Goal: Information Seeking & Learning: Learn about a topic

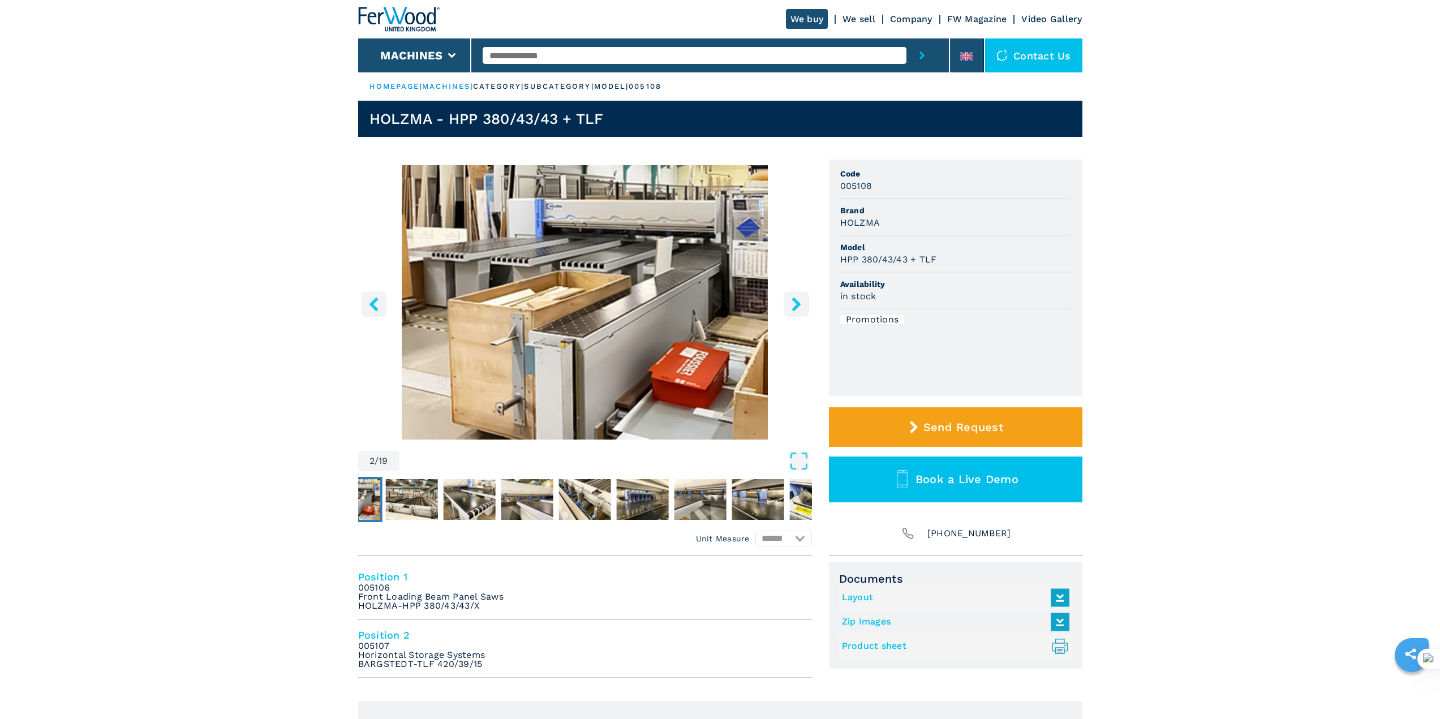
click at [793, 303] on icon "right-button" at bounding box center [796, 304] width 14 height 14
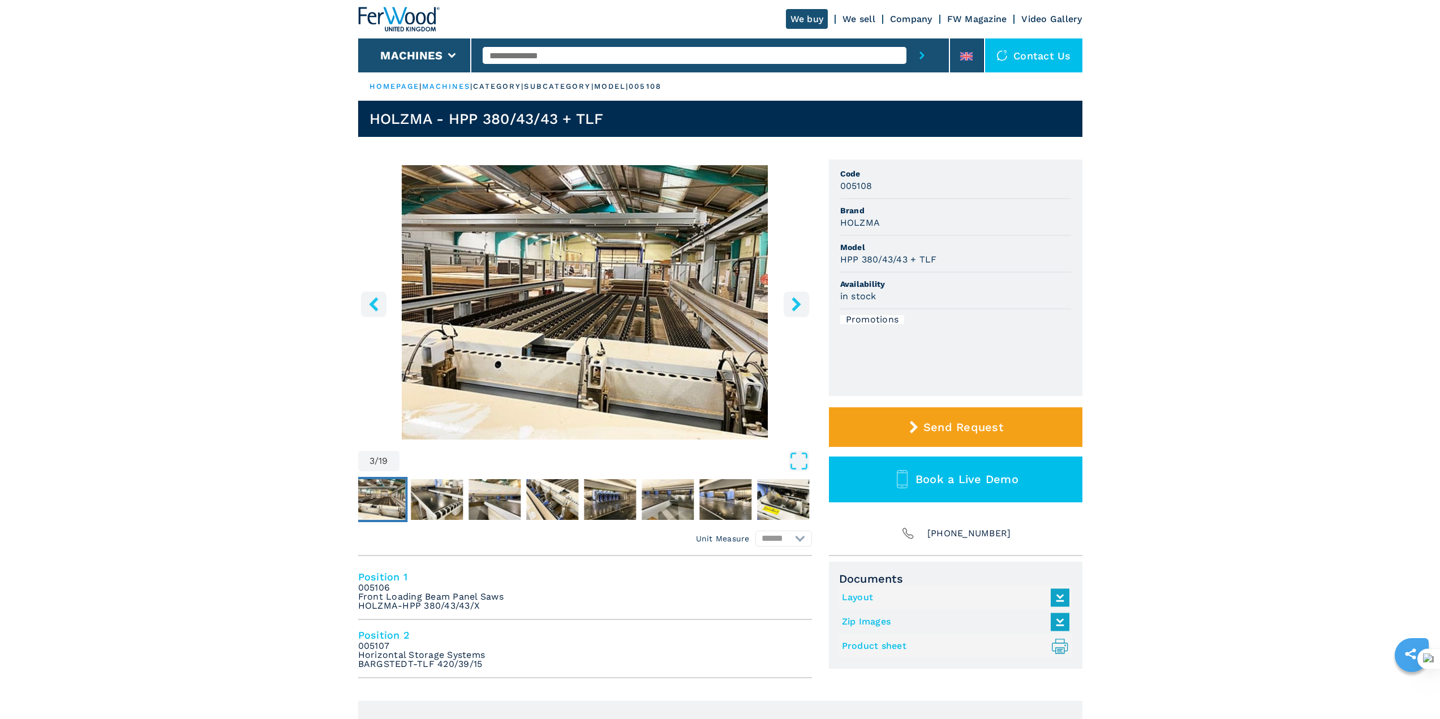
click at [793, 303] on icon "right-button" at bounding box center [796, 304] width 14 height 14
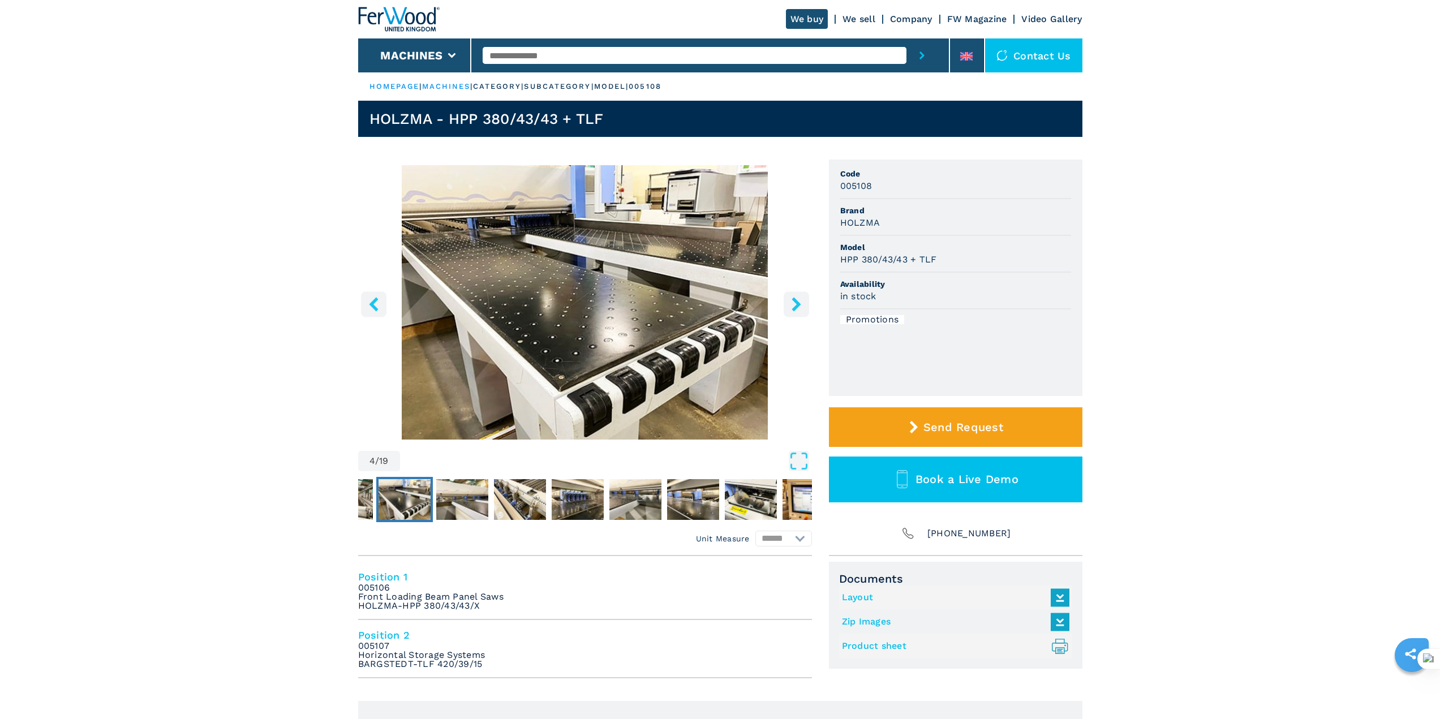
click at [793, 303] on icon "right-button" at bounding box center [796, 304] width 14 height 14
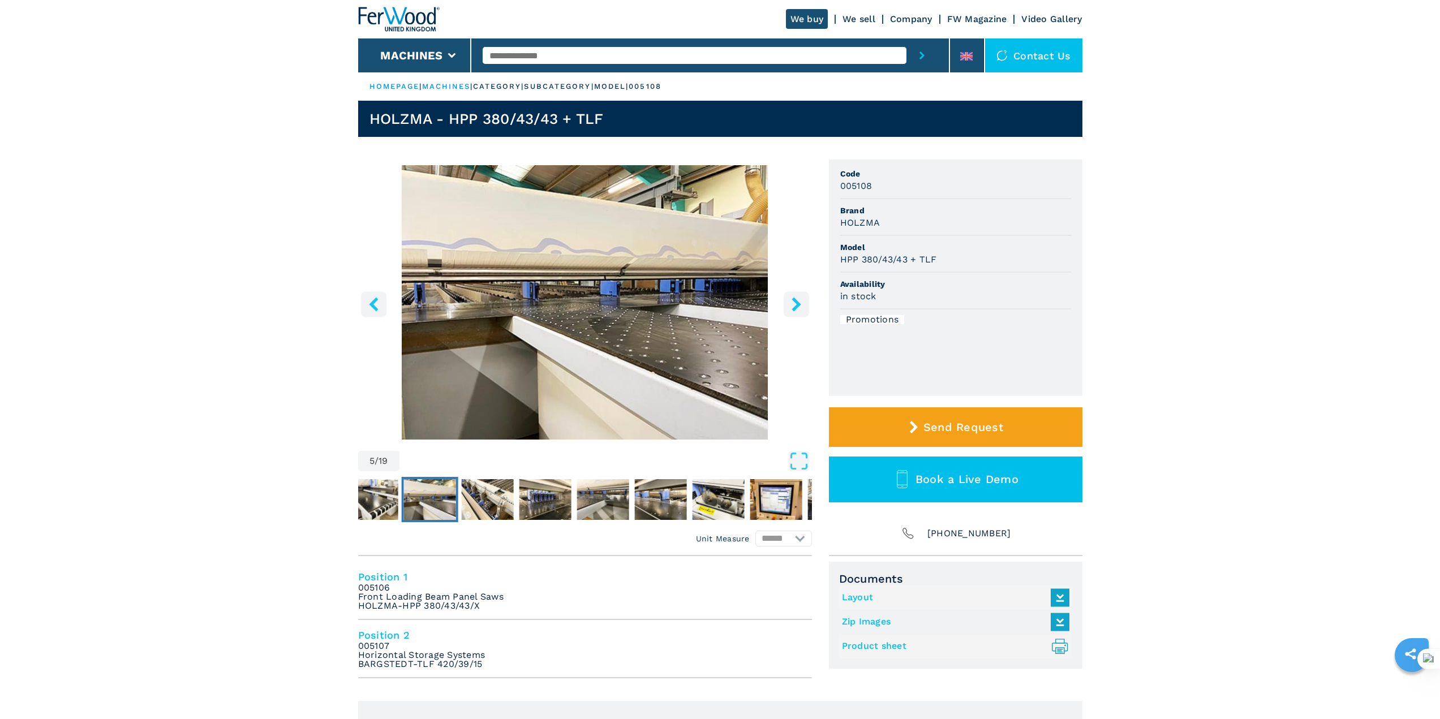
click at [793, 303] on icon "right-button" at bounding box center [796, 304] width 14 height 14
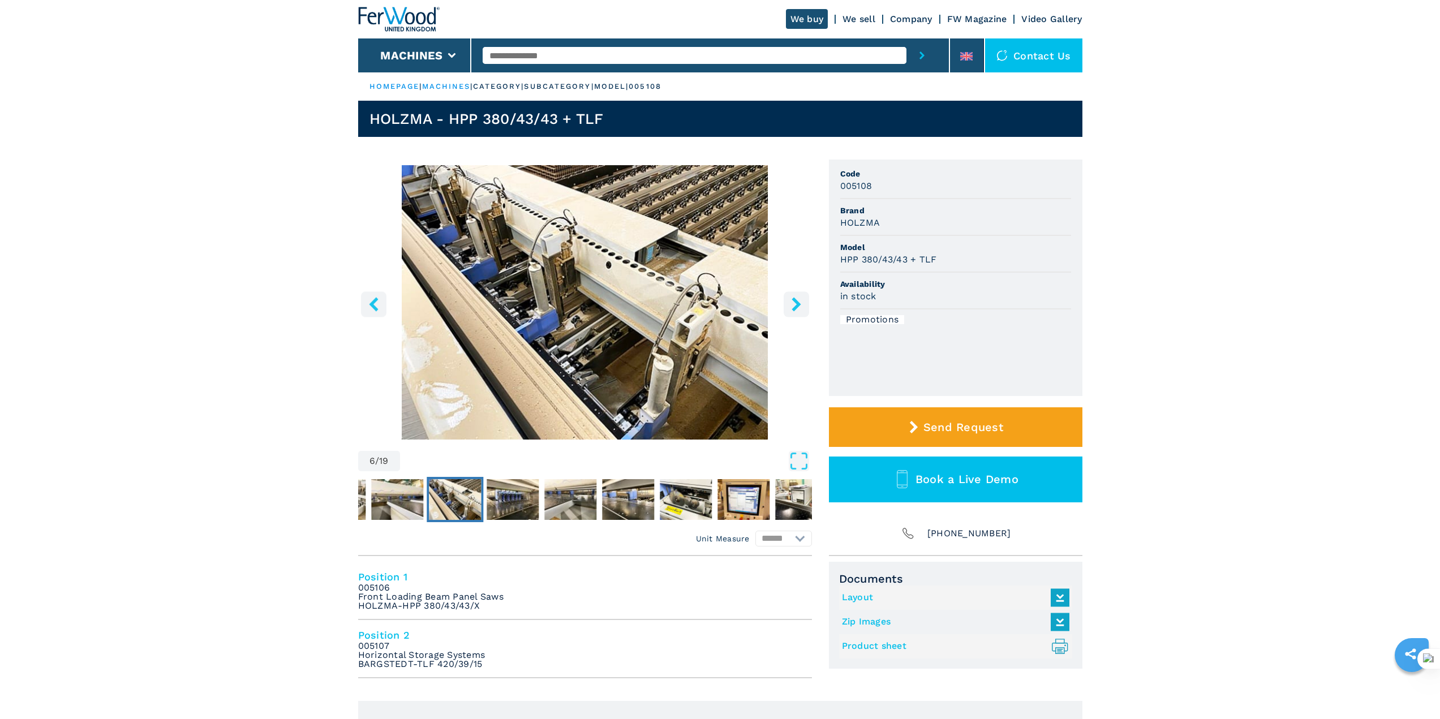
click at [793, 303] on icon "right-button" at bounding box center [796, 304] width 14 height 14
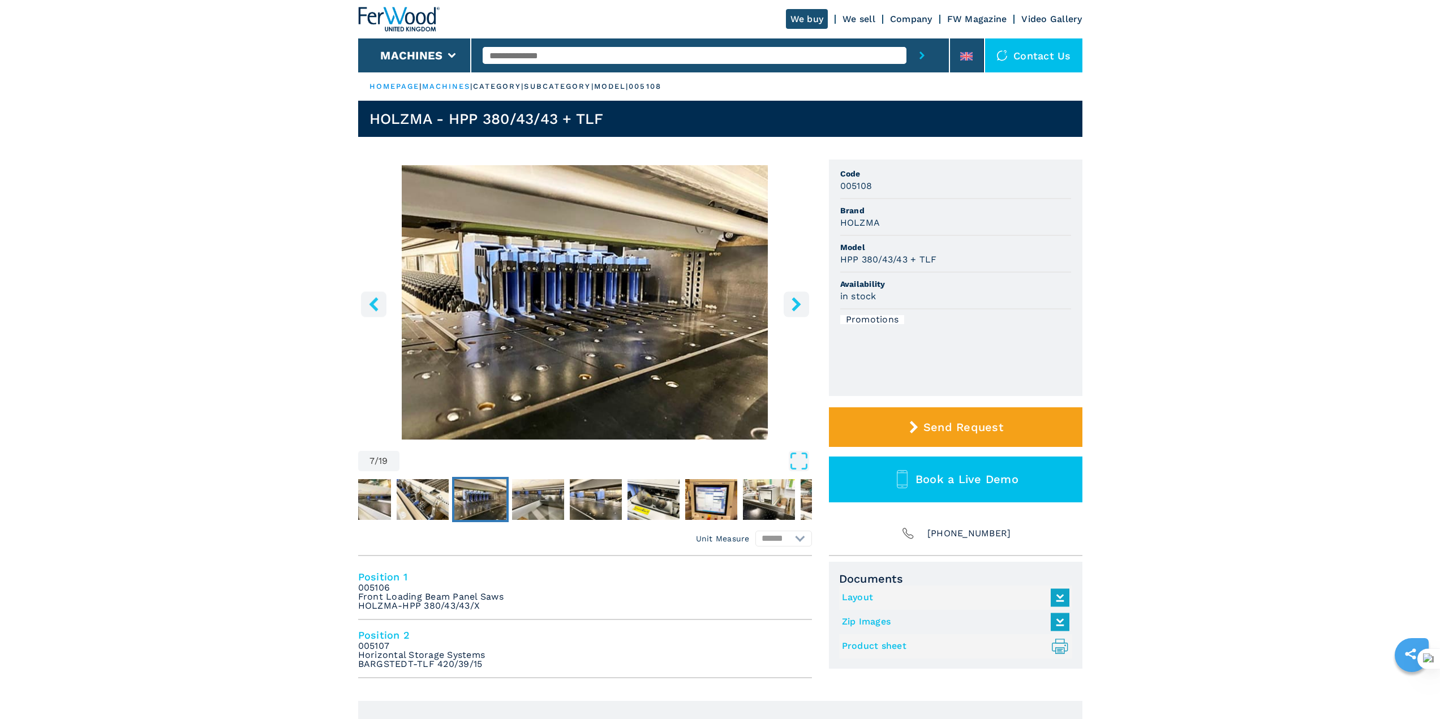
click at [793, 303] on icon "right-button" at bounding box center [796, 304] width 14 height 14
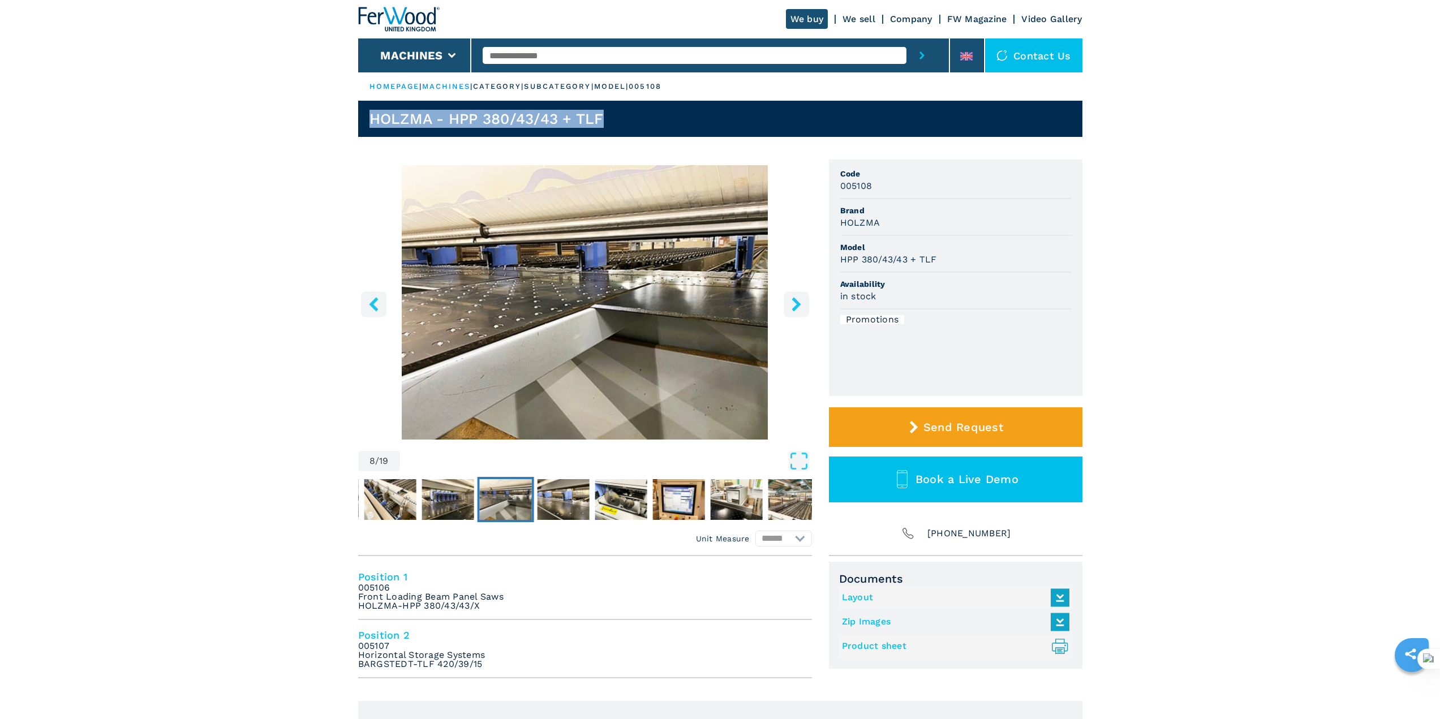
drag, startPoint x: 617, startPoint y: 118, endPoint x: 356, endPoint y: 116, distance: 260.2
click at [356, 116] on main "HOMEPAGE | machines | category | subcategory | model | 005108 HOLZMA - HPP 380/…" at bounding box center [720, 683] width 1440 height 1367
copy h1 "HOLZMA - HPP 380/43/43 + TLF"
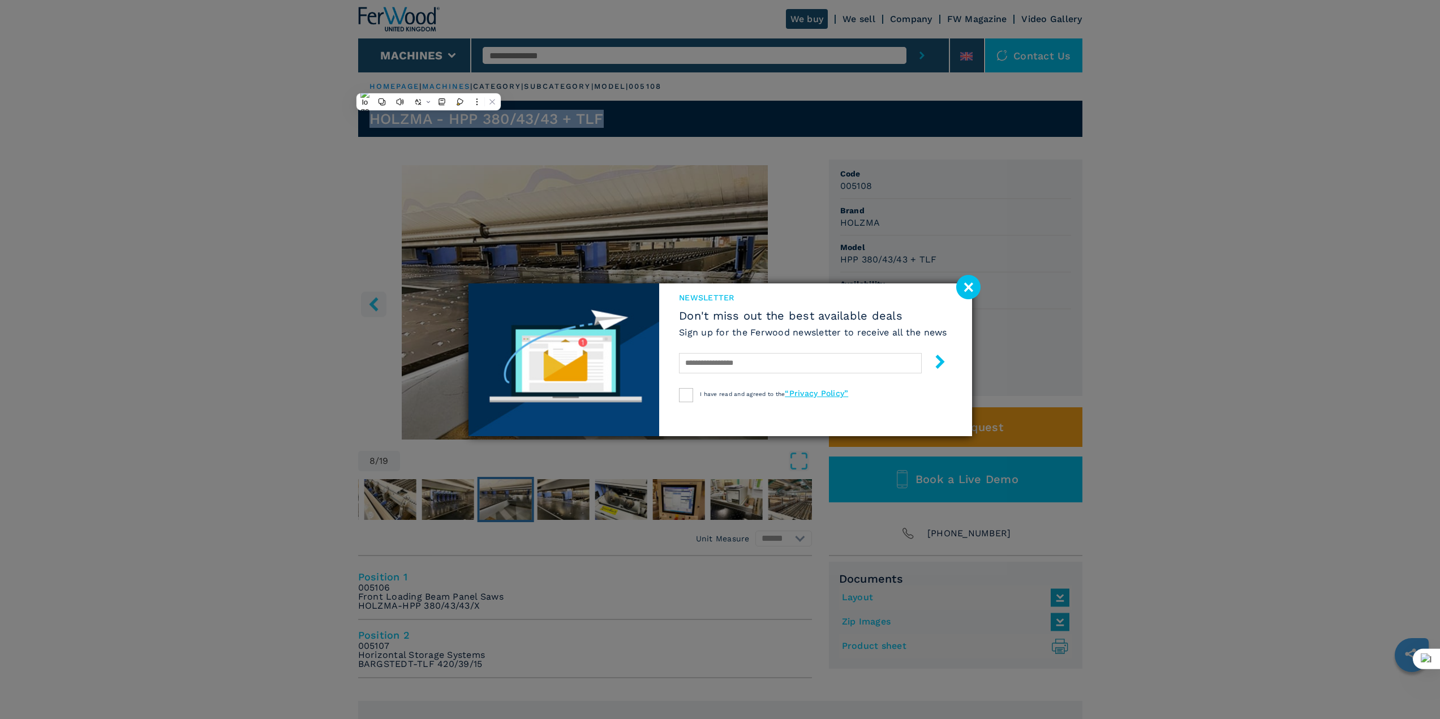
click at [976, 286] on image at bounding box center [968, 287] width 24 height 24
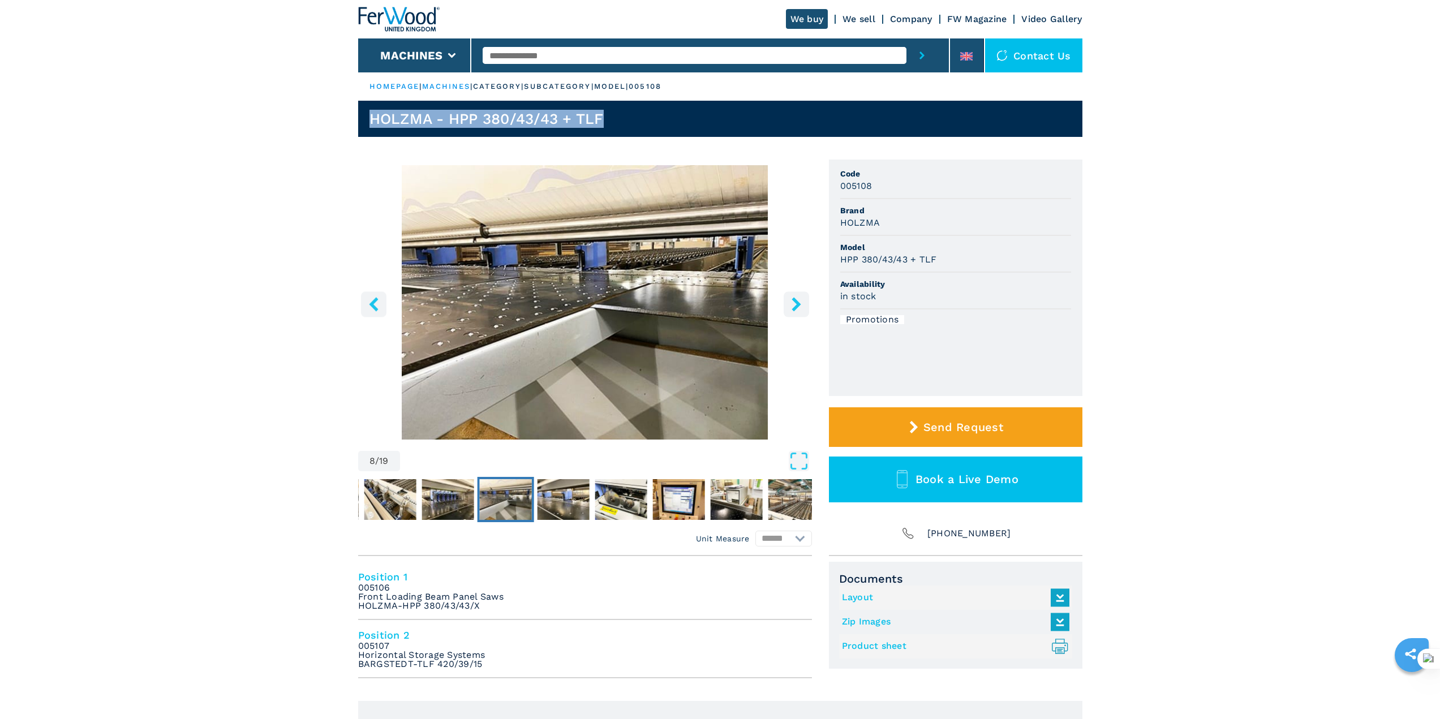
click at [621, 120] on header "HOLZMA - HPP 380/43/43 + TLF" at bounding box center [720, 119] width 724 height 36
click at [617, 119] on header "HOLZMA - HPP 380/43/43 + TLF" at bounding box center [720, 119] width 724 height 36
drag, startPoint x: 558, startPoint y: 113, endPoint x: 365, endPoint y: 113, distance: 193.5
click at [365, 113] on header "HOLZMA - HPP 380/43/43 + TLF" at bounding box center [720, 119] width 724 height 36
copy h1 "HOLZMA - HPP 380/43/43 + TLF"
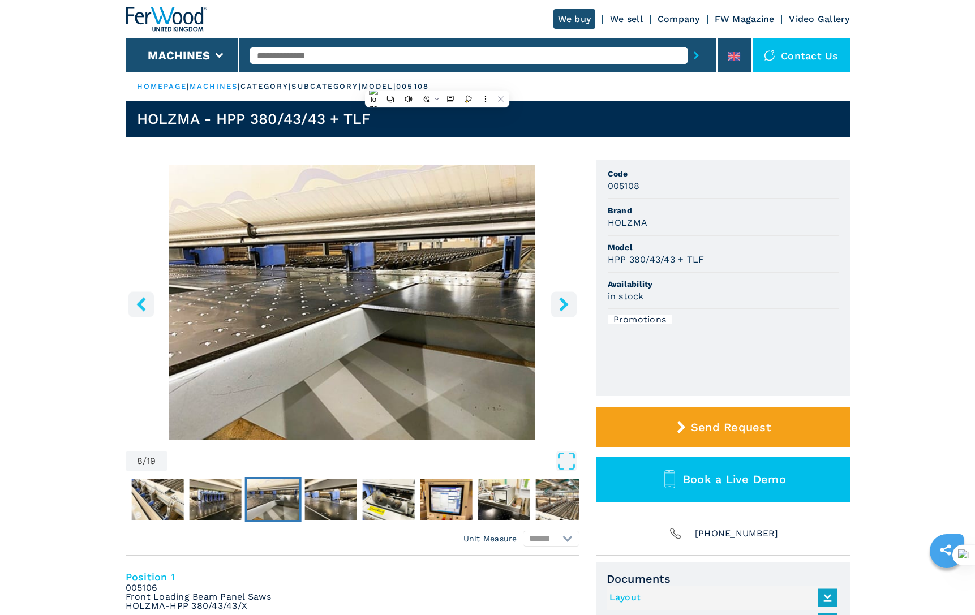
drag, startPoint x: 50, startPoint y: 330, endPoint x: 165, endPoint y: 289, distance: 122.4
click at [629, 190] on h3 "005108" at bounding box center [624, 185] width 32 height 13
click at [630, 189] on h3 "005108" at bounding box center [624, 185] width 32 height 13
copy h3 "005108"
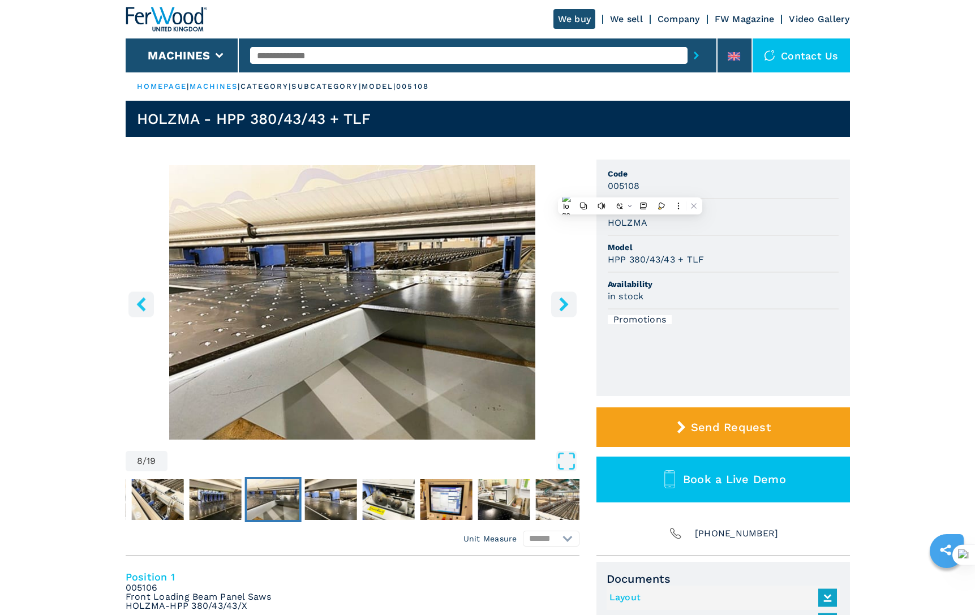
drag, startPoint x: 83, startPoint y: 141, endPoint x: 88, endPoint y: 135, distance: 8.0
click at [146, 497] on img "Go to Slide 6" at bounding box center [157, 499] width 52 height 41
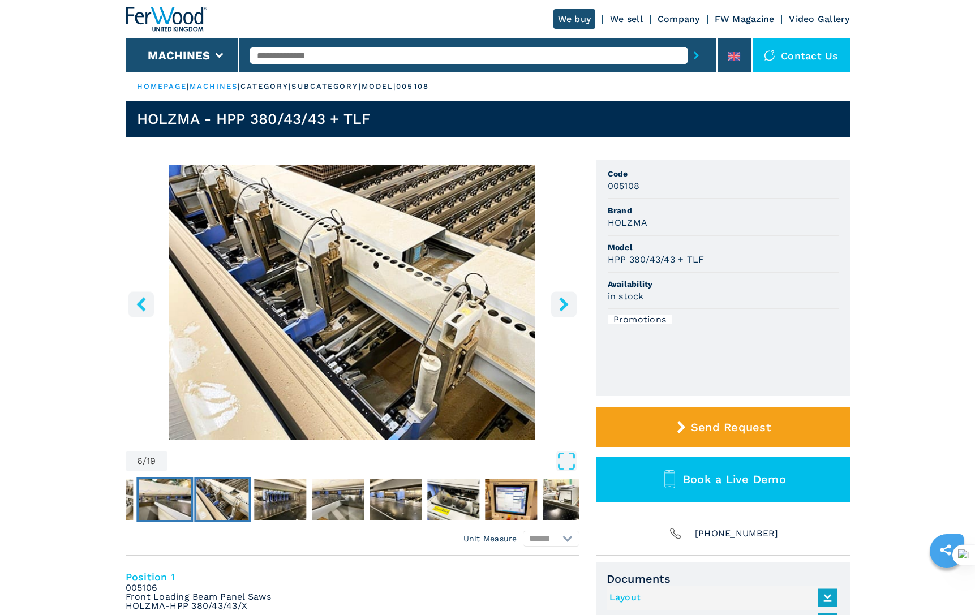
click at [146, 497] on img "Go to Slide 5" at bounding box center [165, 499] width 52 height 41
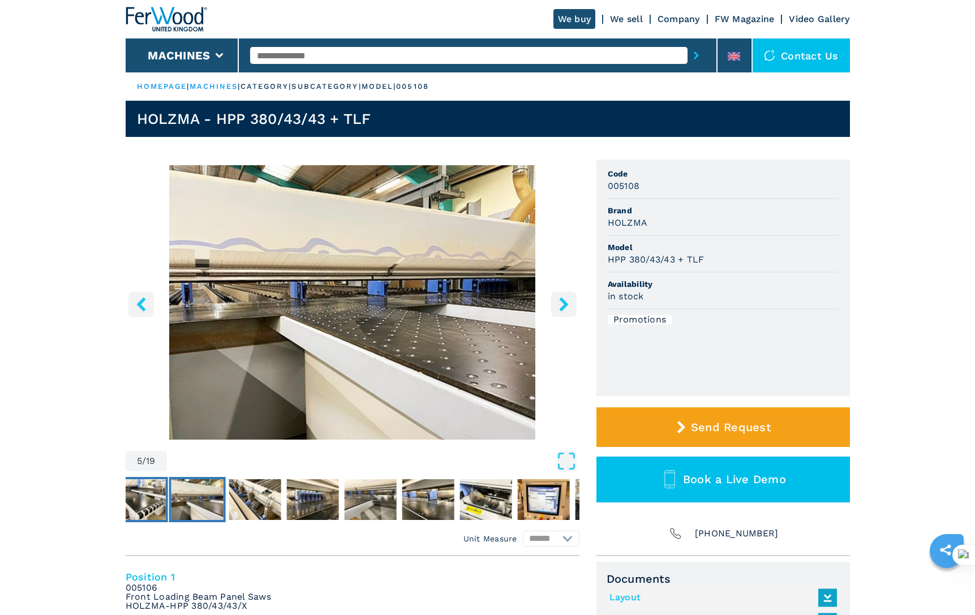
click at [129, 500] on img "Go to Slide 4" at bounding box center [139, 499] width 52 height 41
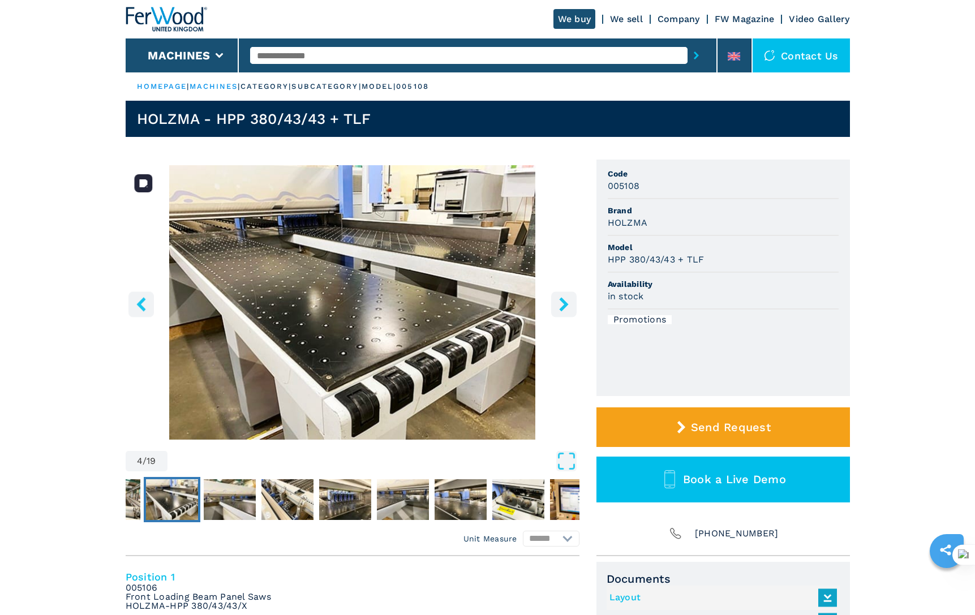
click at [134, 305] on button "left-button" at bounding box center [140, 303] width 25 height 25
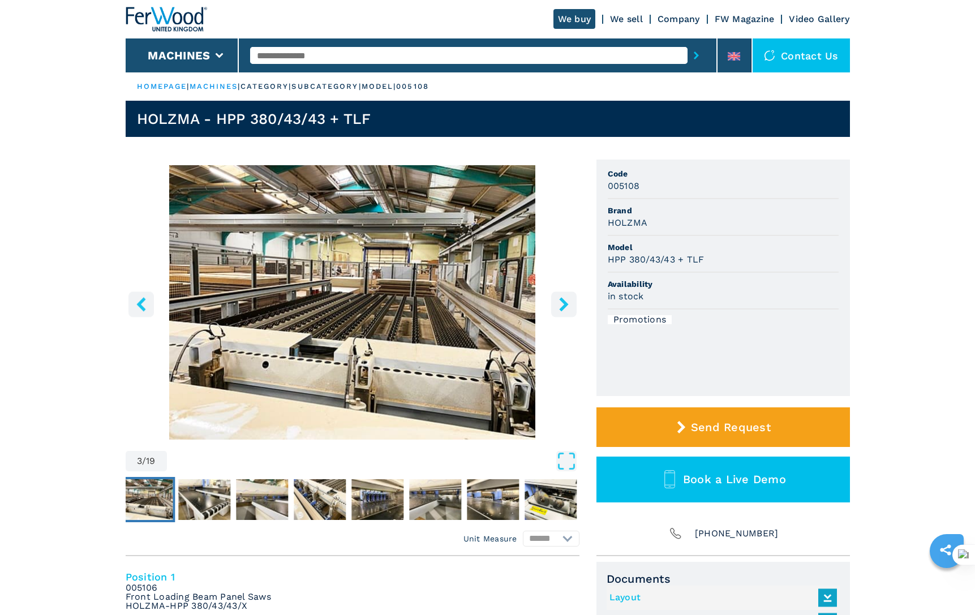
click at [134, 305] on button "left-button" at bounding box center [140, 303] width 25 height 25
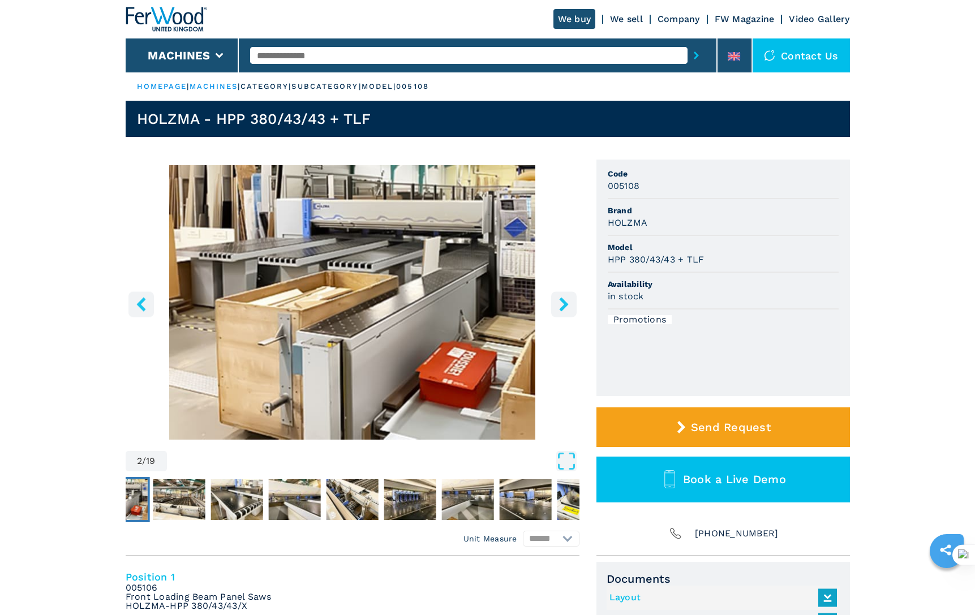
click at [134, 305] on button "left-button" at bounding box center [140, 303] width 25 height 25
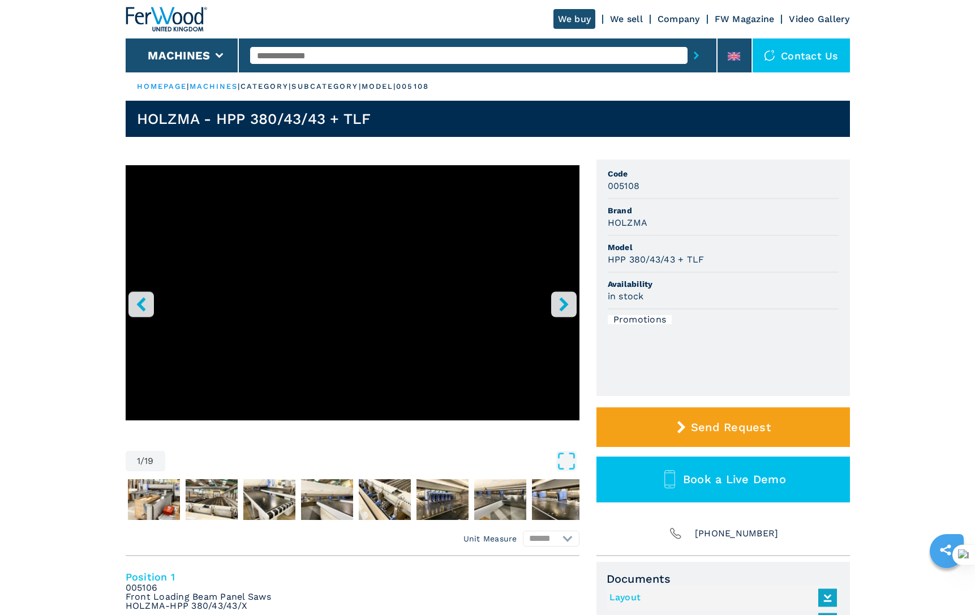
drag, startPoint x: 11, startPoint y: 281, endPoint x: 12, endPoint y: 199, distance: 82.6
click at [355, 58] on input "text" at bounding box center [468, 55] width 437 height 17
paste input "******"
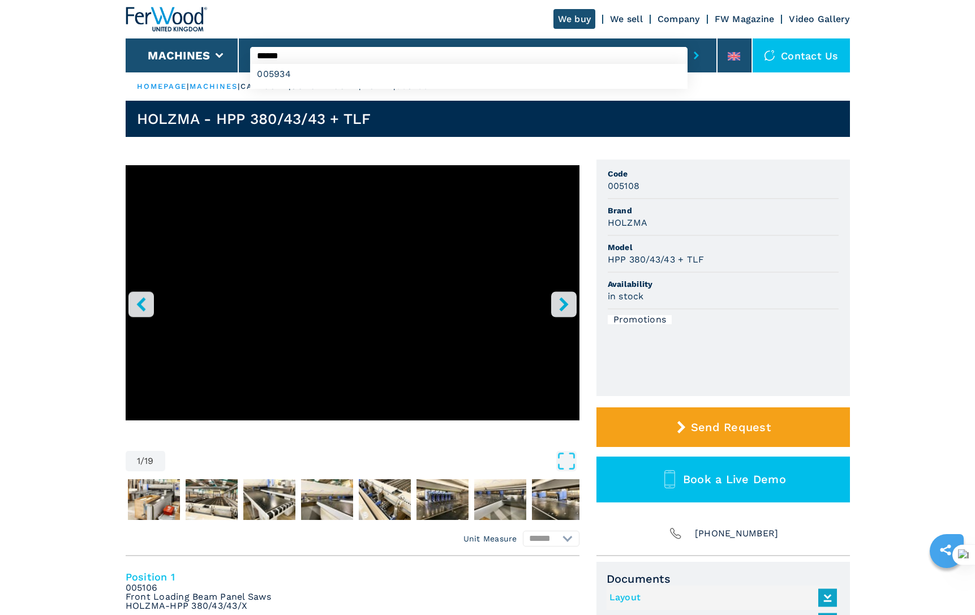
type input "******"
click at [687, 42] on button "submit-button" at bounding box center [696, 55] width 18 height 26
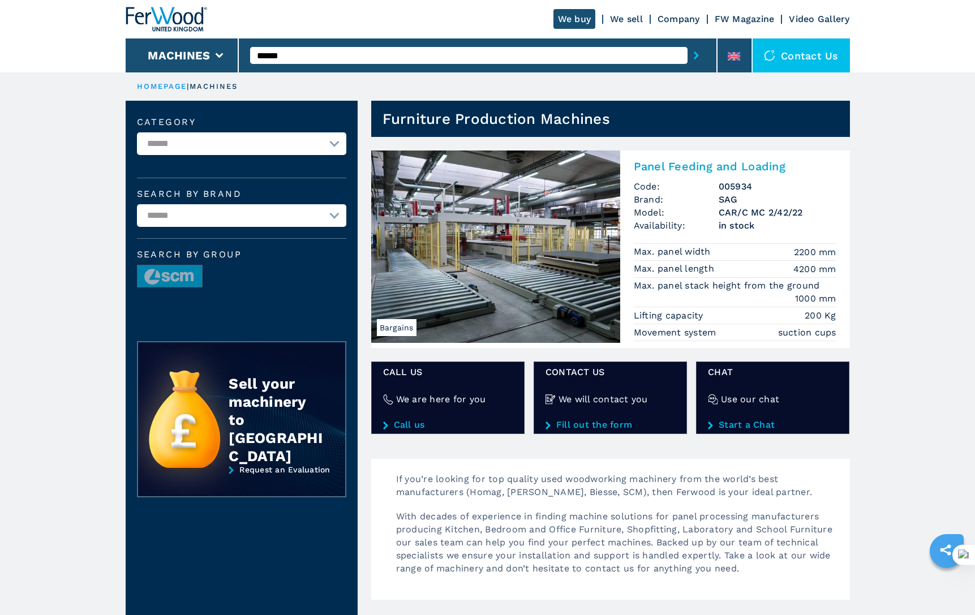
click at [436, 61] on input "******" at bounding box center [468, 55] width 437 height 17
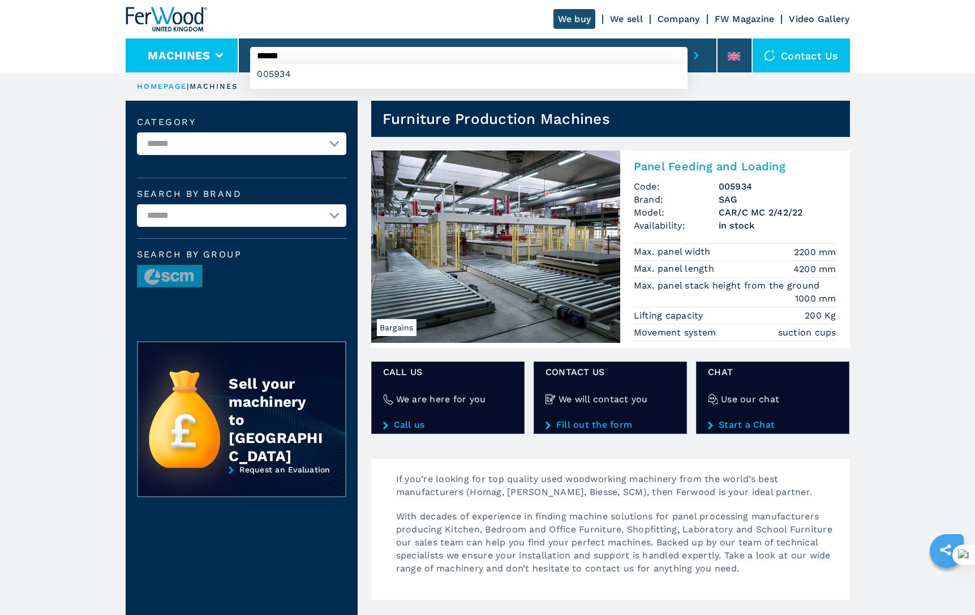
drag, startPoint x: 258, startPoint y: 51, endPoint x: 212, endPoint y: 51, distance: 45.8
click at [212, 51] on div "We buy We sell Company FW Magazine Video Gallery Machines ****** 005934 Contact…" at bounding box center [488, 36] width 724 height 72
paste input "text"
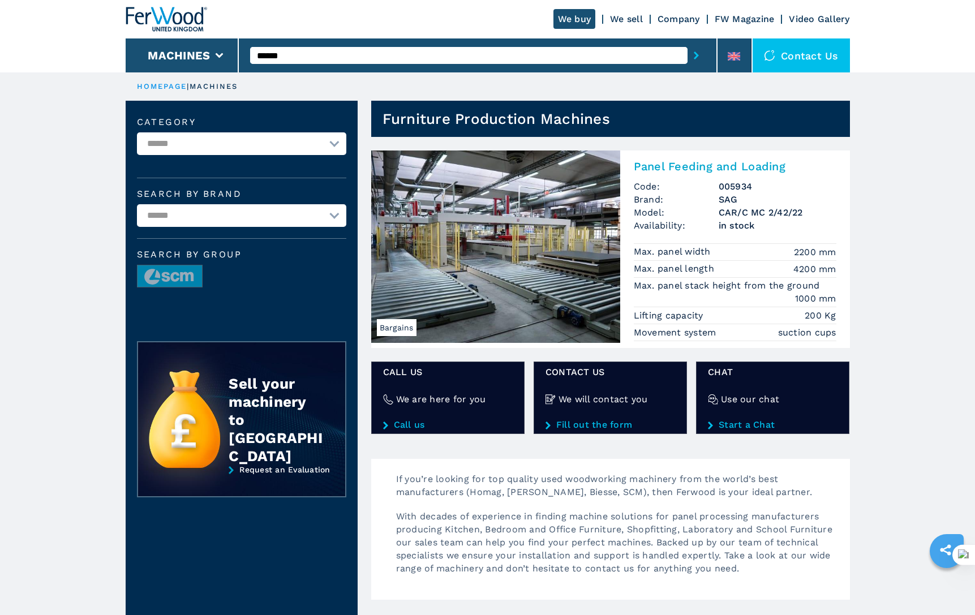
click at [687, 42] on button "submit-button" at bounding box center [696, 55] width 18 height 26
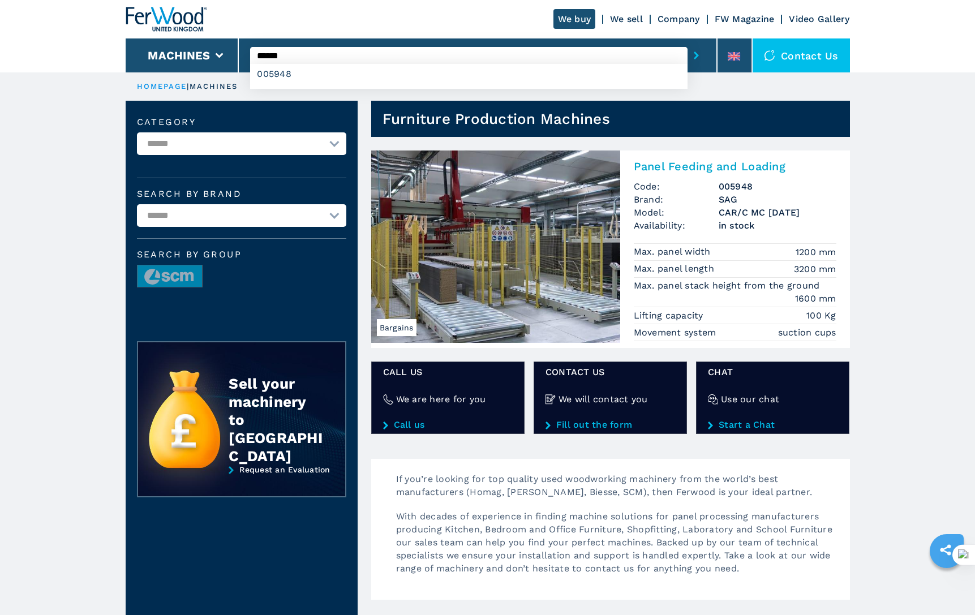
drag, startPoint x: 399, startPoint y: 58, endPoint x: 244, endPoint y: 58, distance: 154.4
click at [244, 58] on div "****** 005948" at bounding box center [478, 55] width 479 height 34
paste input "text"
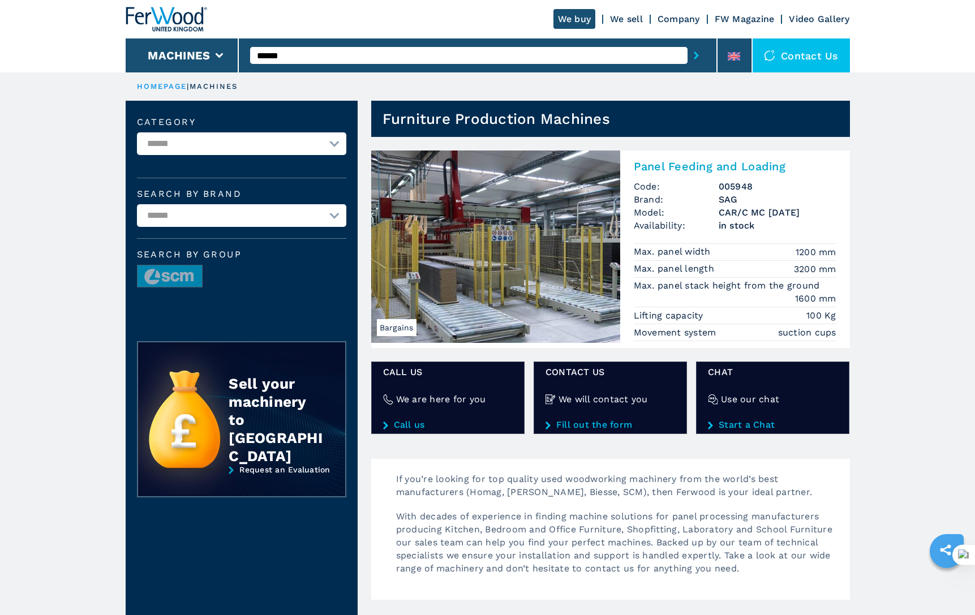
click at [687, 42] on button "submit-button" at bounding box center [696, 55] width 18 height 26
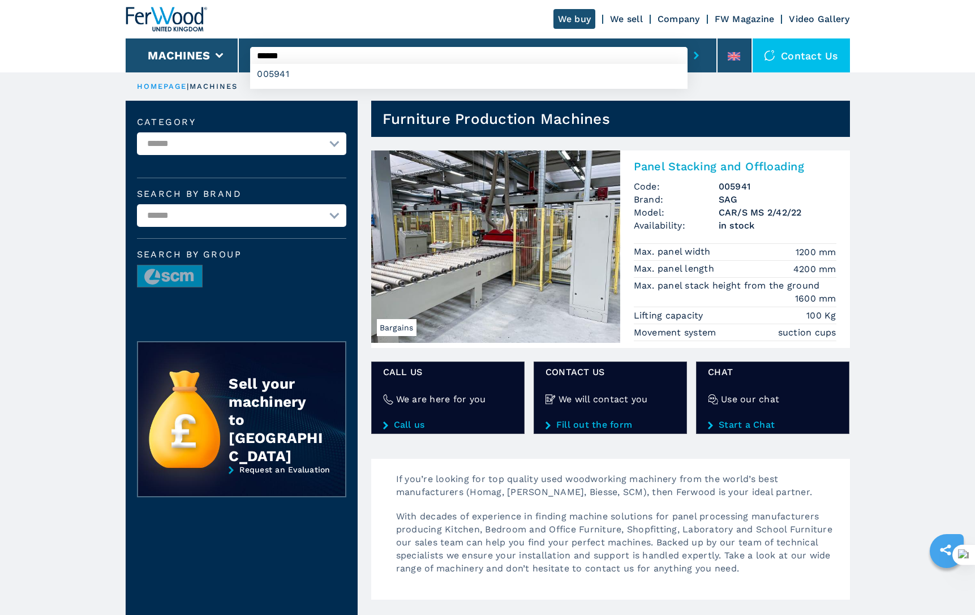
drag, startPoint x: 304, startPoint y: 54, endPoint x: 239, endPoint y: 54, distance: 64.5
click at [239, 54] on div "****** 005941" at bounding box center [478, 55] width 479 height 34
paste input "text"
type input "******"
click at [687, 42] on button "submit-button" at bounding box center [696, 55] width 18 height 26
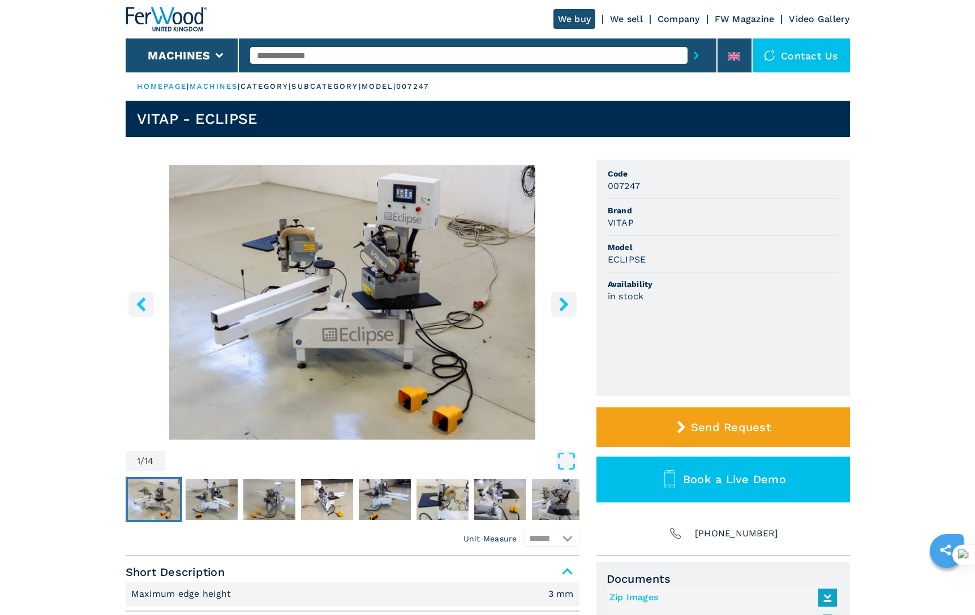
drag, startPoint x: 84, startPoint y: 198, endPoint x: 167, endPoint y: 87, distance: 139.4
click at [85, 196] on main "HOMEPAGE | machines | category | subcategory | model | 007247 VITAP - ECLIPSE 1…" at bounding box center [487, 436] width 975 height 872
drag, startPoint x: 268, startPoint y: 112, endPoint x: 131, endPoint y: 115, distance: 136.9
click at [131, 115] on header "VITAP - ECLIPSE" at bounding box center [488, 119] width 724 height 36
copy h1 "VITAP - ECLIPSE"
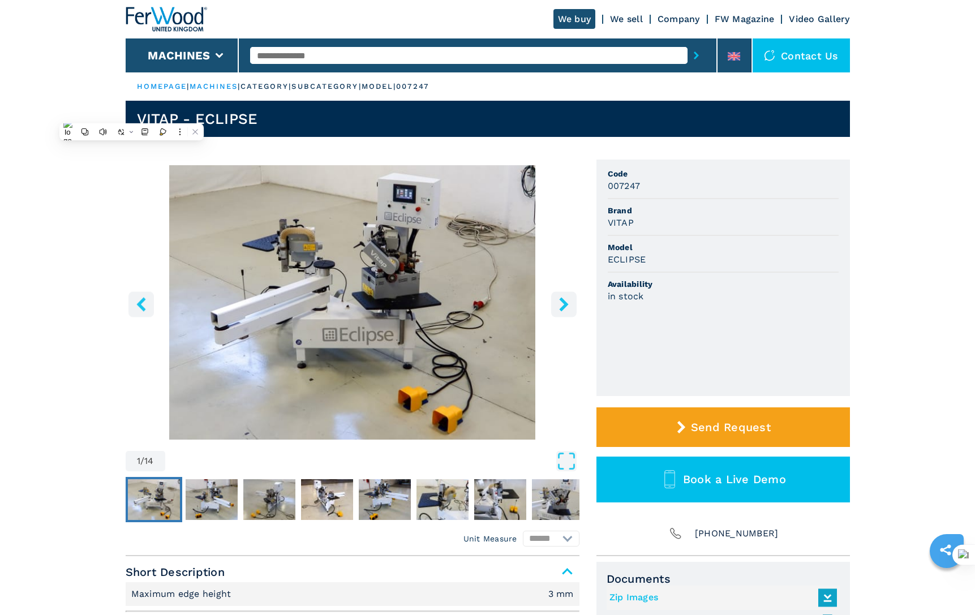
click at [627, 317] on ul "Code 007247 Brand VITAP Model ECLIPSE Availability in stock" at bounding box center [722, 278] width 253 height 236
click at [61, 225] on main "HOMEPAGE | machines | category | subcategory | model | 007247 VITAP - ECLIPSE 1…" at bounding box center [487, 436] width 975 height 872
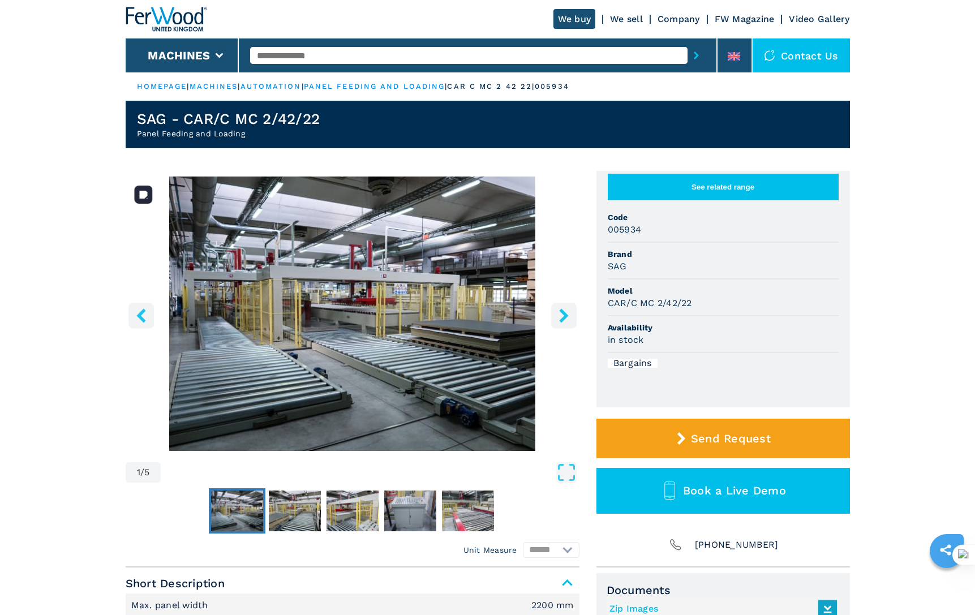
click at [556, 320] on button "right-button" at bounding box center [563, 315] width 25 height 25
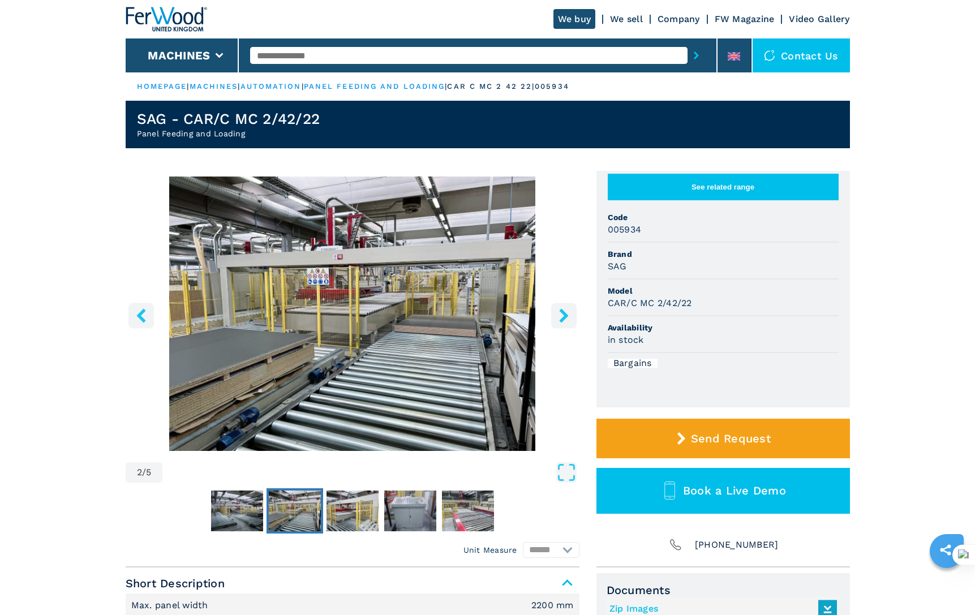
click at [556, 320] on button "right-button" at bounding box center [563, 315] width 25 height 25
click at [556, 321] on button "right-button" at bounding box center [563, 315] width 25 height 25
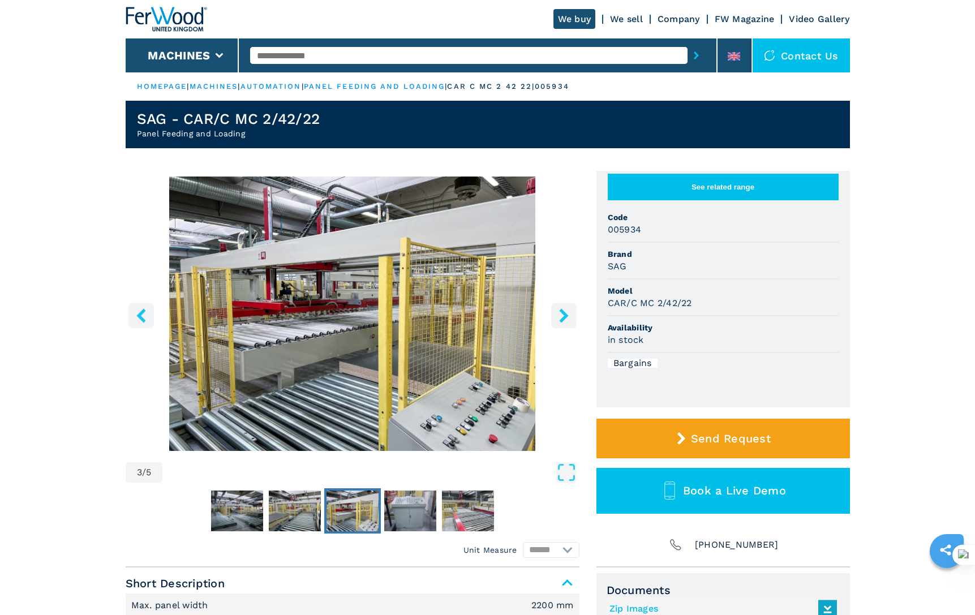
click at [556, 321] on button "right-button" at bounding box center [563, 315] width 25 height 25
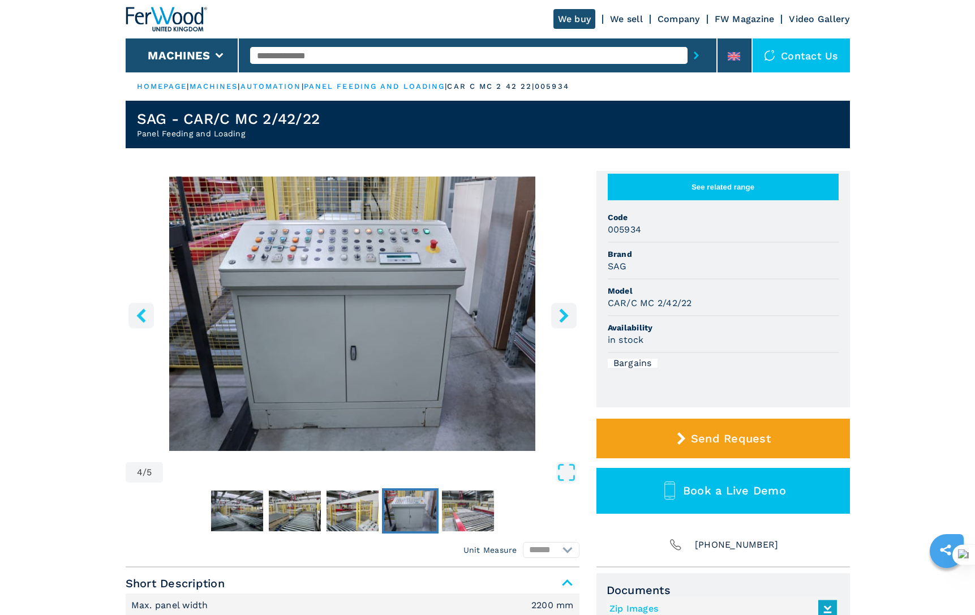
click at [556, 321] on button "right-button" at bounding box center [563, 315] width 25 height 25
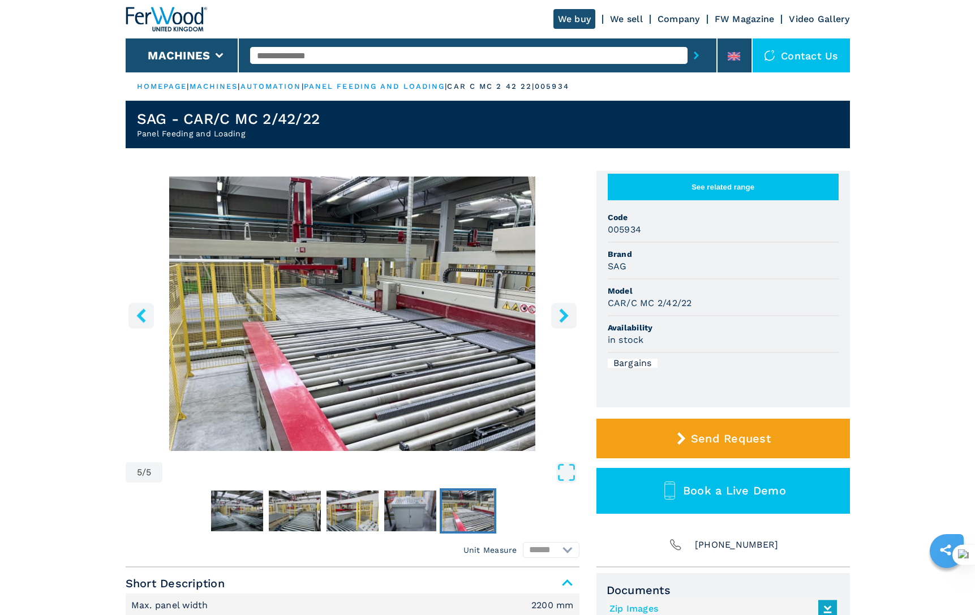
click at [556, 321] on button "right-button" at bounding box center [563, 315] width 25 height 25
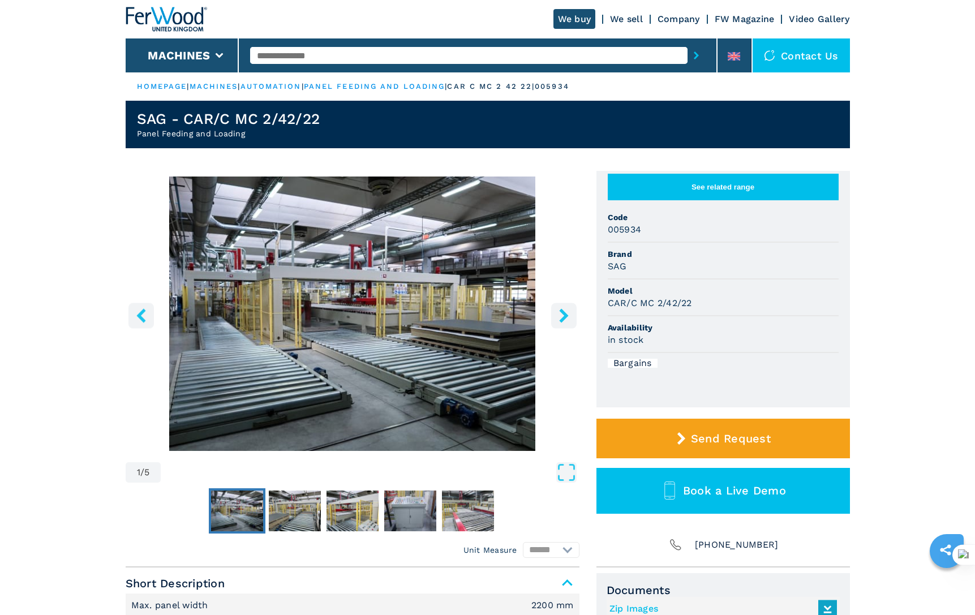
click at [292, 110] on h1 "SAG - CAR/C MC 2/42/22" at bounding box center [228, 119] width 183 height 18
copy h1 "SAG - CAR/C MC 2/42/22"
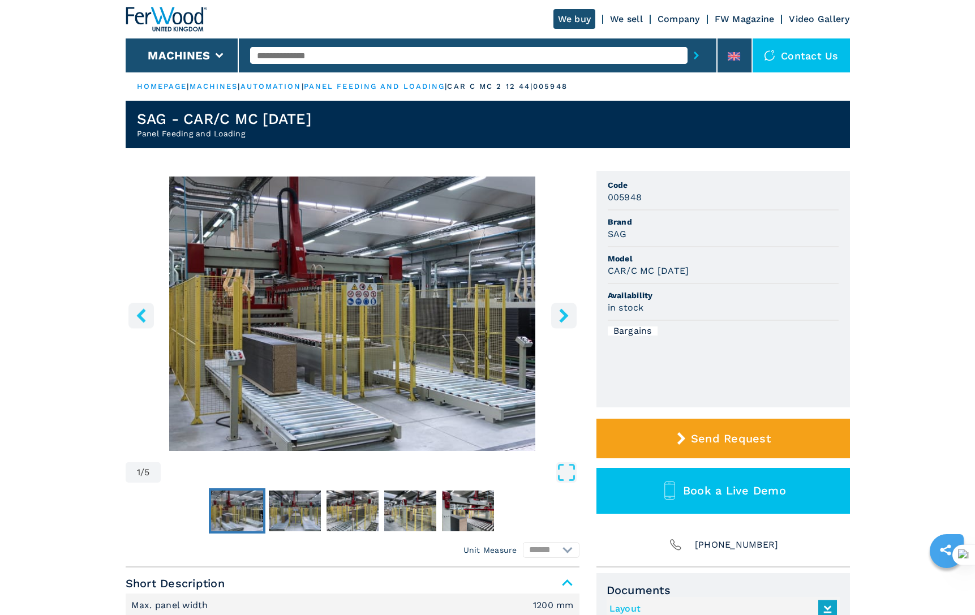
drag, startPoint x: 315, startPoint y: 122, endPoint x: 139, endPoint y: 122, distance: 175.9
click at [139, 122] on h1 "SAG - CAR/C MC 2/12/44" at bounding box center [224, 119] width 174 height 18
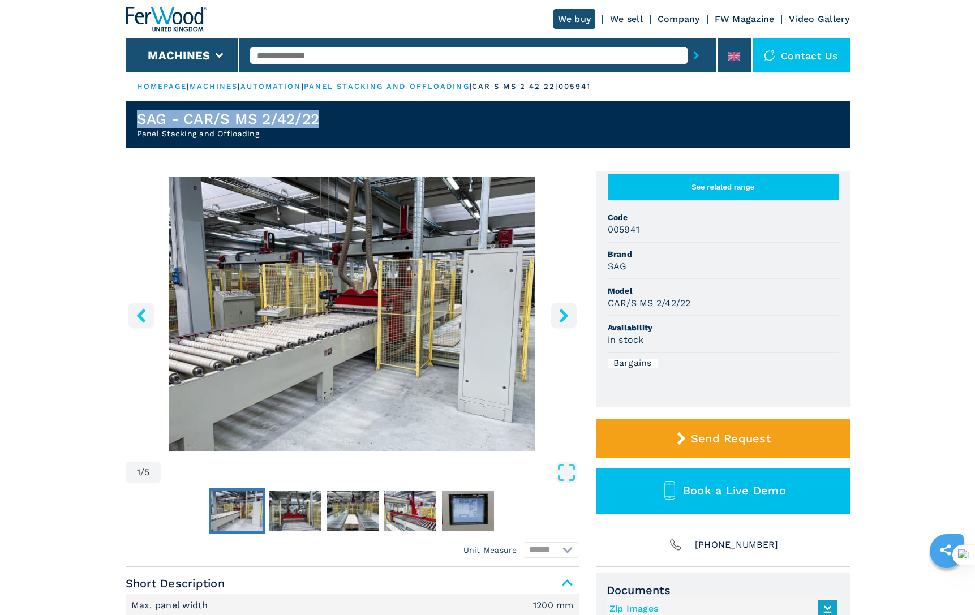
drag, startPoint x: 322, startPoint y: 117, endPoint x: 125, endPoint y: 115, distance: 197.5
click at [126, 115] on header "SAG - CAR/S MS 2/42/22 Panel Stacking and Offloading" at bounding box center [488, 125] width 724 height 48
copy h1 "SAG - CAR/S MS 2/42/22"
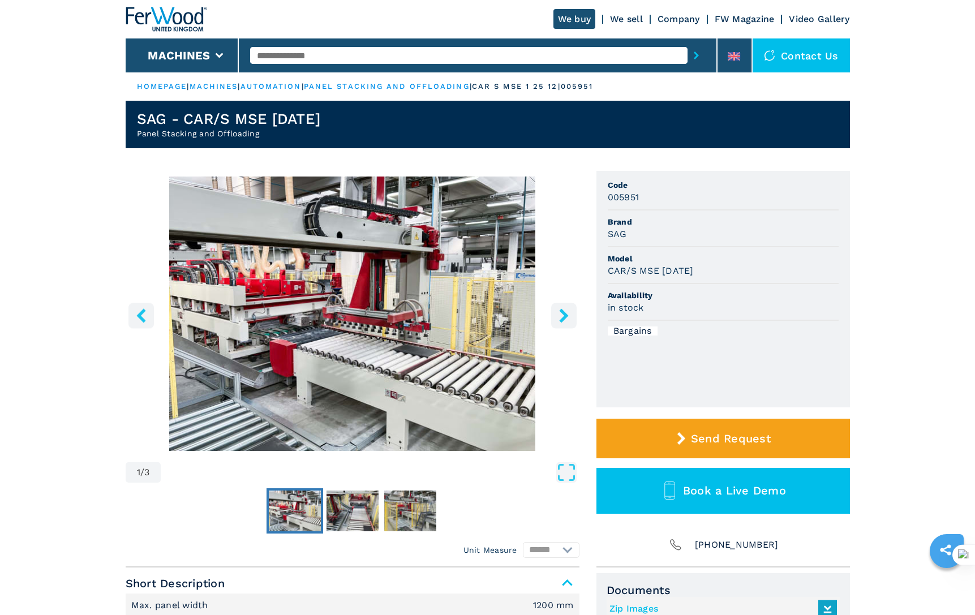
click at [566, 313] on icon "right-button" at bounding box center [564, 315] width 14 height 14
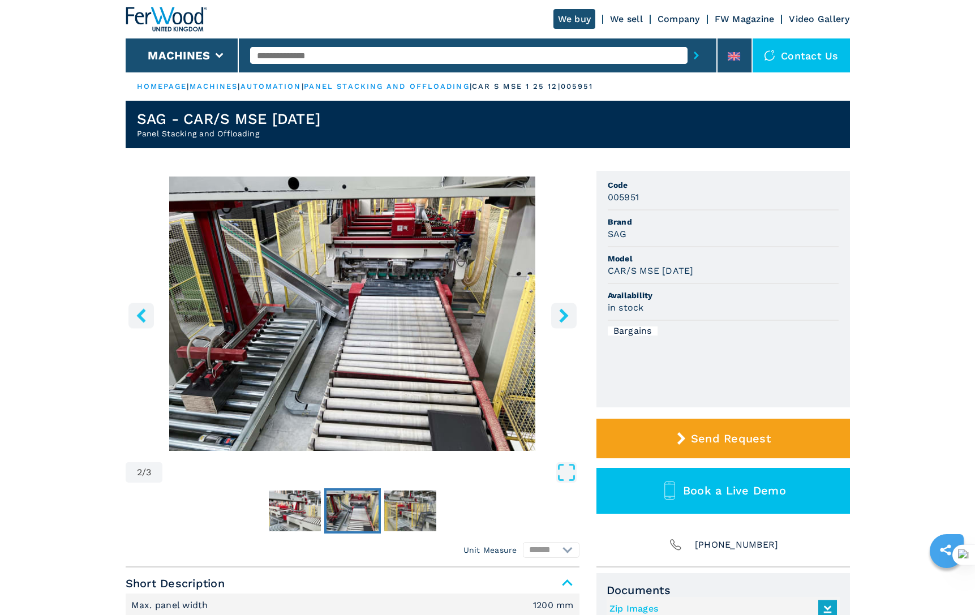
click at [566, 313] on icon "right-button" at bounding box center [564, 315] width 14 height 14
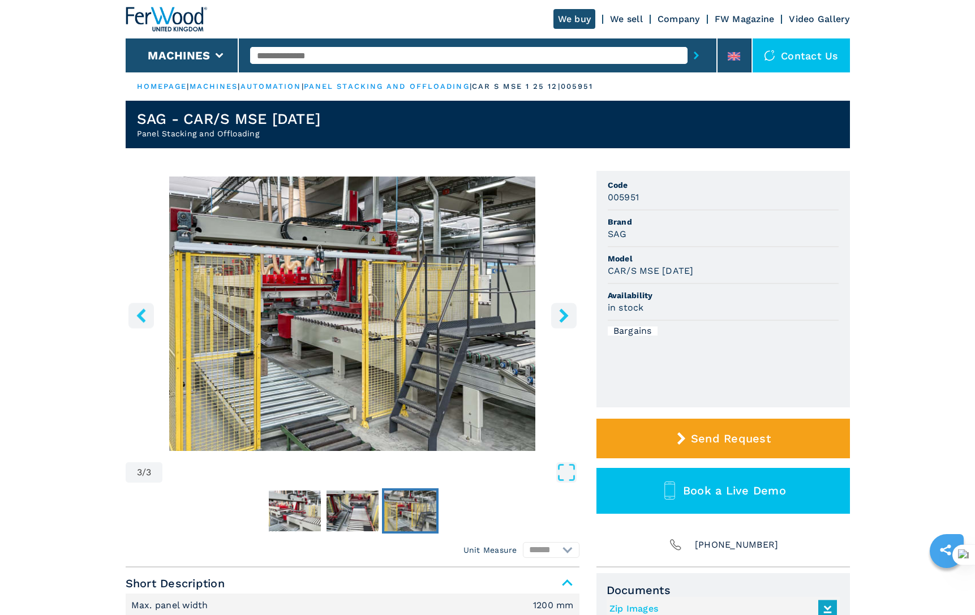
click at [568, 313] on icon "right-button" at bounding box center [564, 315] width 14 height 14
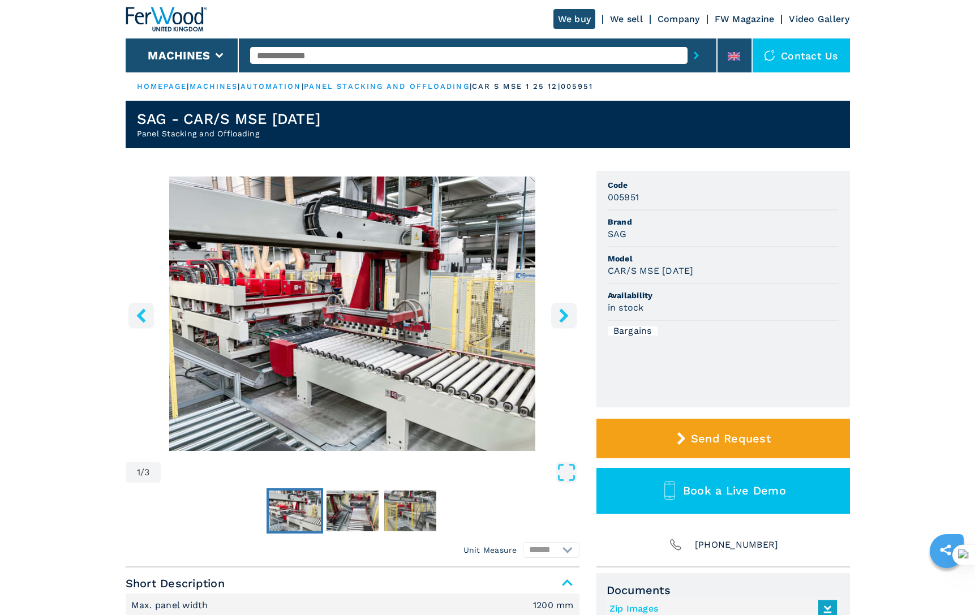
click at [568, 313] on icon "right-button" at bounding box center [564, 315] width 14 height 14
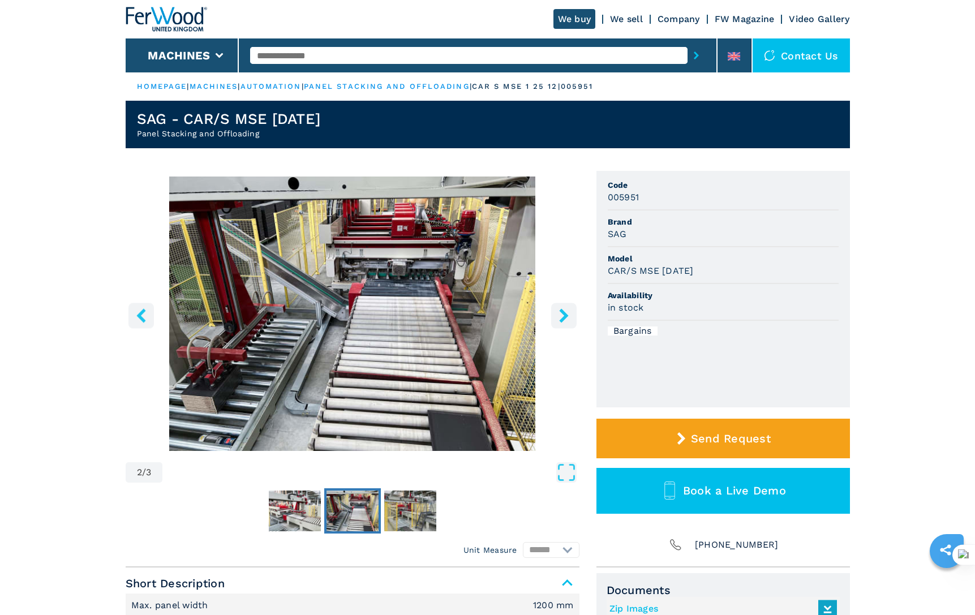
click at [568, 313] on icon "right-button" at bounding box center [564, 315] width 14 height 14
drag, startPoint x: 136, startPoint y: 117, endPoint x: 164, endPoint y: 119, distance: 27.8
click at [164, 119] on h1 "SAG - CAR/S MSE [DATE]" at bounding box center [229, 119] width 184 height 18
copy h1 "SAG"
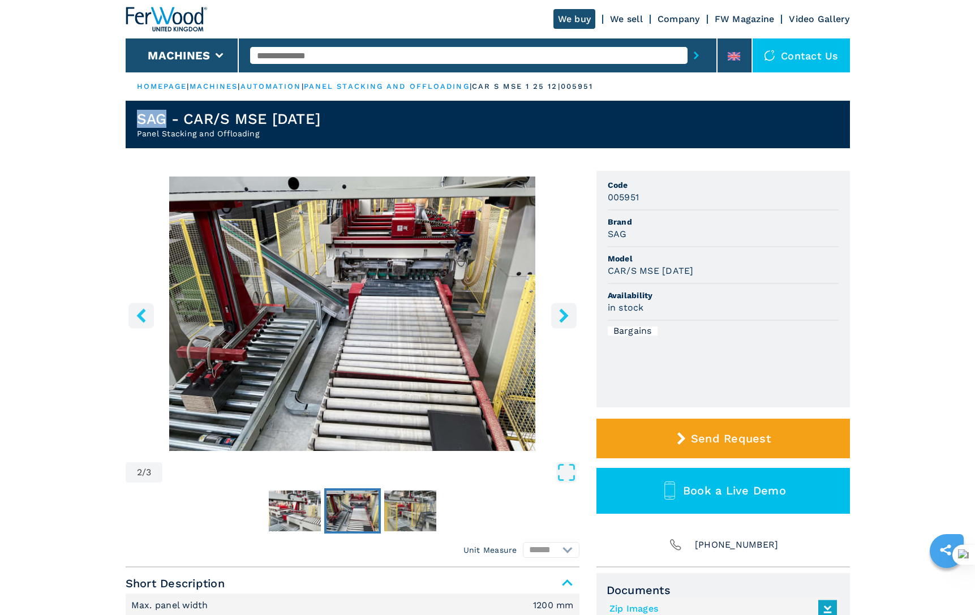
drag, startPoint x: 330, startPoint y: 122, endPoint x: 279, endPoint y: 120, distance: 51.0
click at [279, 120] on header "SAG - CAR/S MSE [DATE] Panel Stacking and Offloading" at bounding box center [488, 125] width 724 height 48
click at [330, 120] on header "SAG - CAR/S MSE [DATE] Panel Stacking and Offloading" at bounding box center [488, 125] width 724 height 48
drag, startPoint x: 301, startPoint y: 119, endPoint x: 135, endPoint y: 119, distance: 165.8
click at [135, 119] on header "SAG - CAR/S MSE [DATE] Panel Stacking and Offloading" at bounding box center [488, 125] width 724 height 48
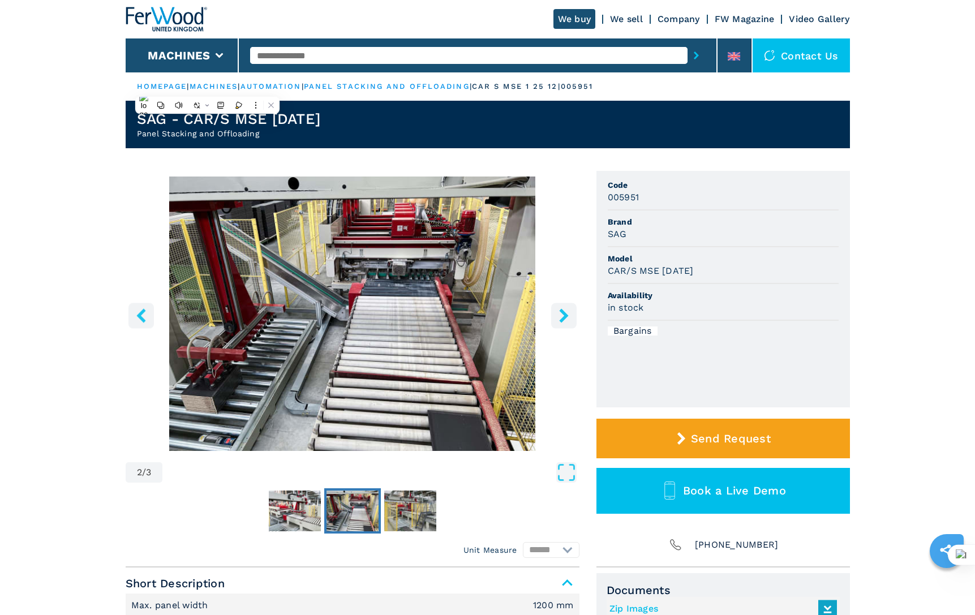
copy h1 "SAG - CAR/S MSE [DATE]"
